Goal: Book appointment/travel/reservation

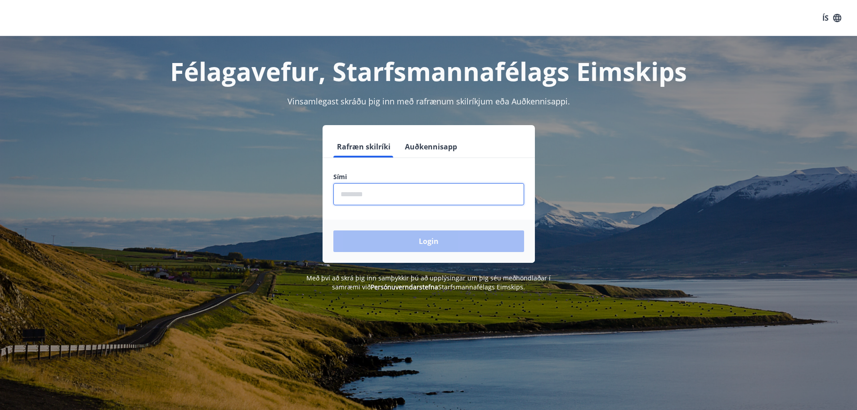
click at [353, 190] on input "phone" at bounding box center [429, 194] width 191 height 22
type input "********"
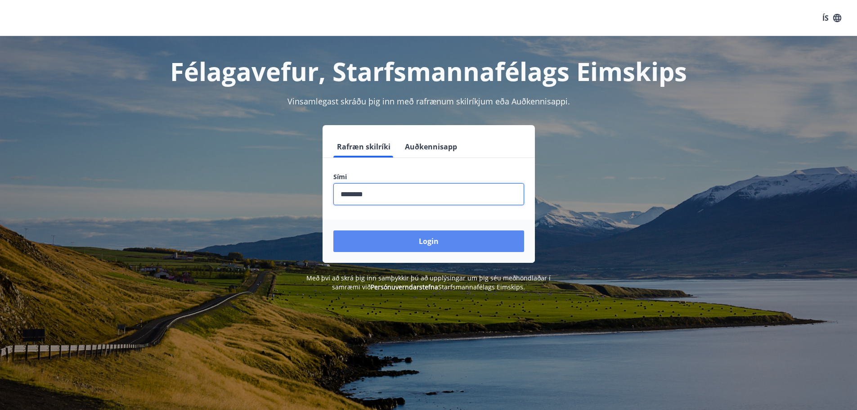
click at [411, 246] on button "Login" at bounding box center [429, 241] width 191 height 22
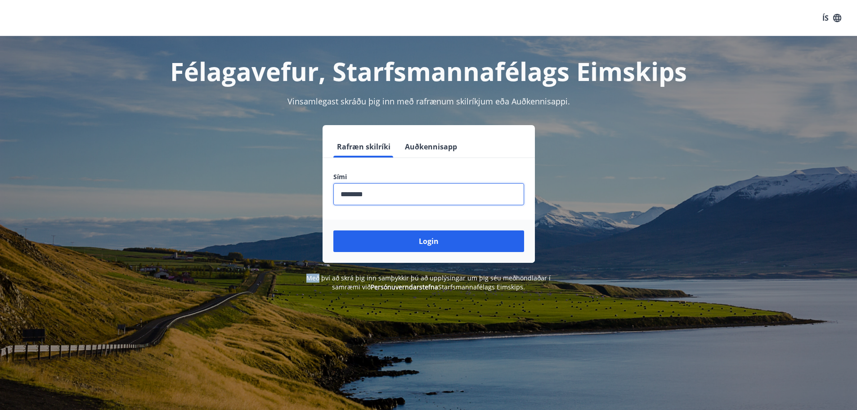
click at [411, 245] on form "Rafræn skilríki Auðkennisapp Sími ​ Login" at bounding box center [429, 199] width 212 height 127
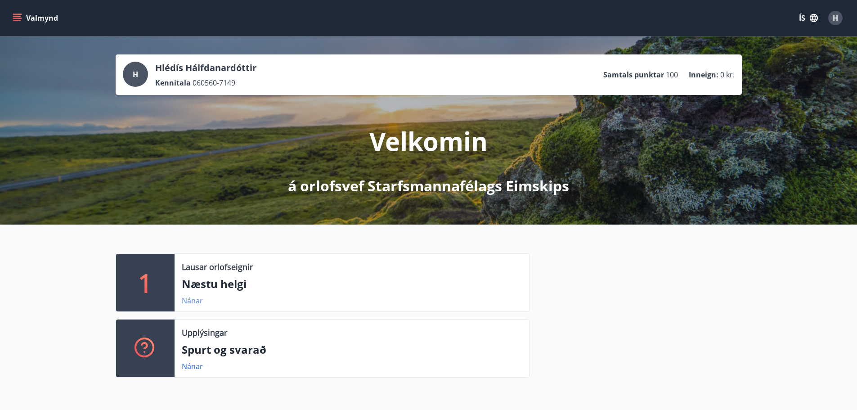
click at [188, 302] on link "Nánar" at bounding box center [192, 301] width 21 height 10
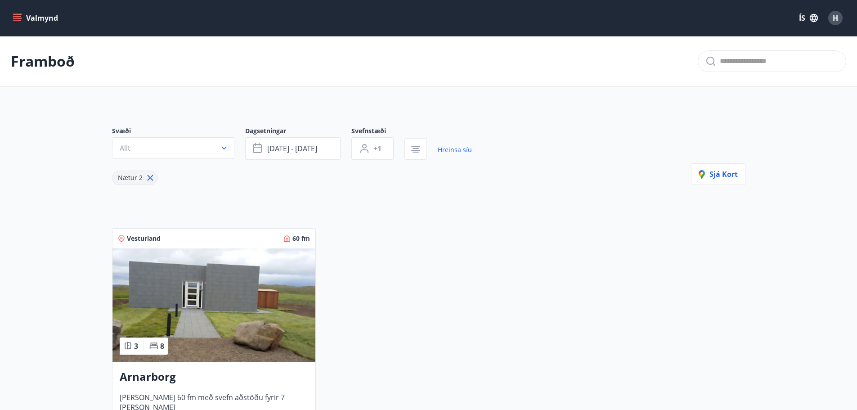
click at [16, 17] on icon "menu" at bounding box center [17, 18] width 9 height 9
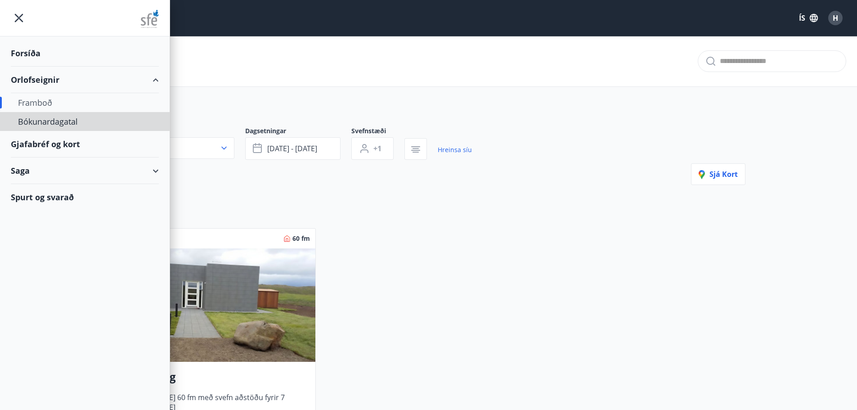
drag, startPoint x: 41, startPoint y: 123, endPoint x: 39, endPoint y: 150, distance: 27.1
click at [39, 150] on ul "Forsíða Orlofseignir Framboð Bókunardagatal Gjafabréf og kort Saga Spurt og sva…" at bounding box center [85, 123] width 170 height 174
click at [38, 143] on div "Gjafabréf og kort" at bounding box center [85, 144] width 148 height 27
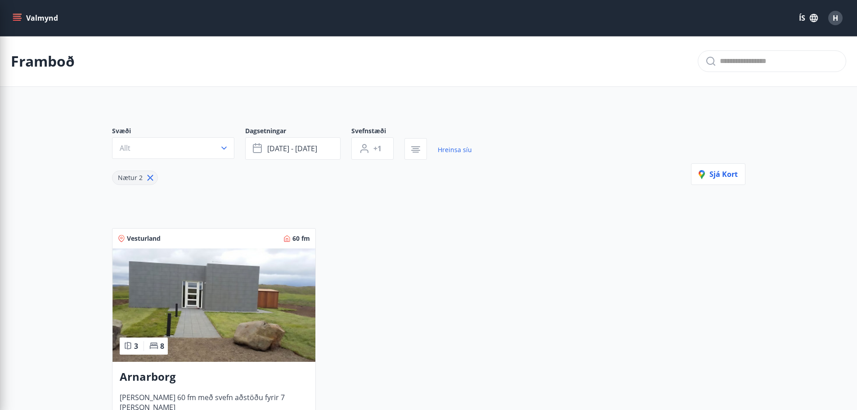
click at [539, 259] on div "Vesturland 60 fm 3 8 Arnarborg Húsið er 60 fm með svefn aðstöðu fyrir 7 manns N…" at bounding box center [423, 339] width 645 height 244
click at [16, 18] on icon "menu" at bounding box center [17, 18] width 9 height 9
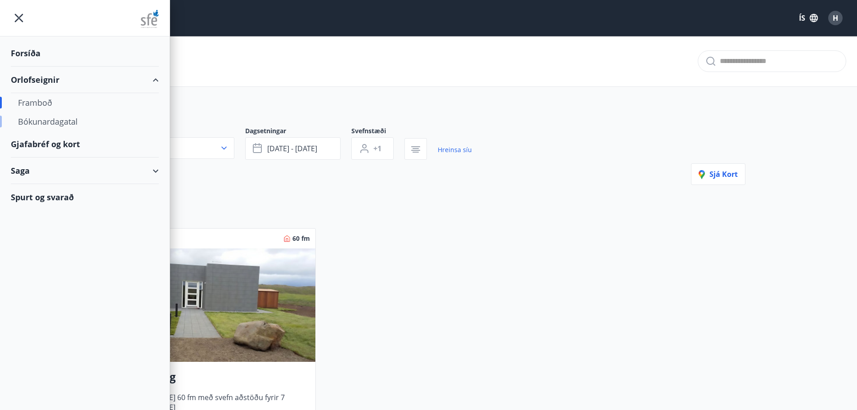
click at [30, 118] on div "Bókunardagatal" at bounding box center [85, 121] width 134 height 19
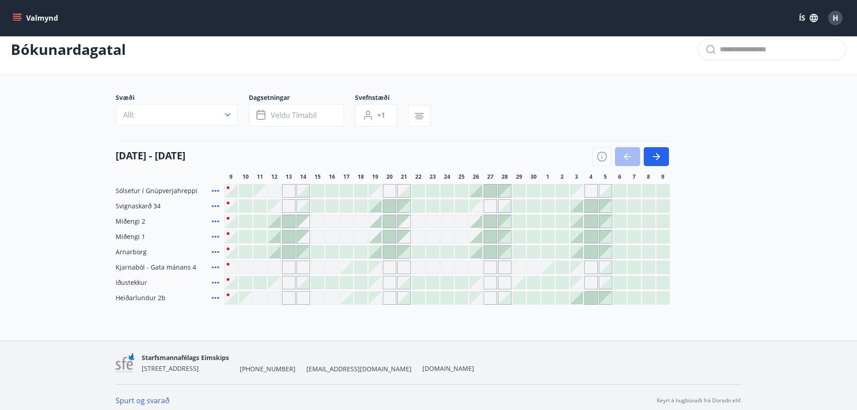
scroll to position [18, 0]
